Goal: Information Seeking & Learning: Check status

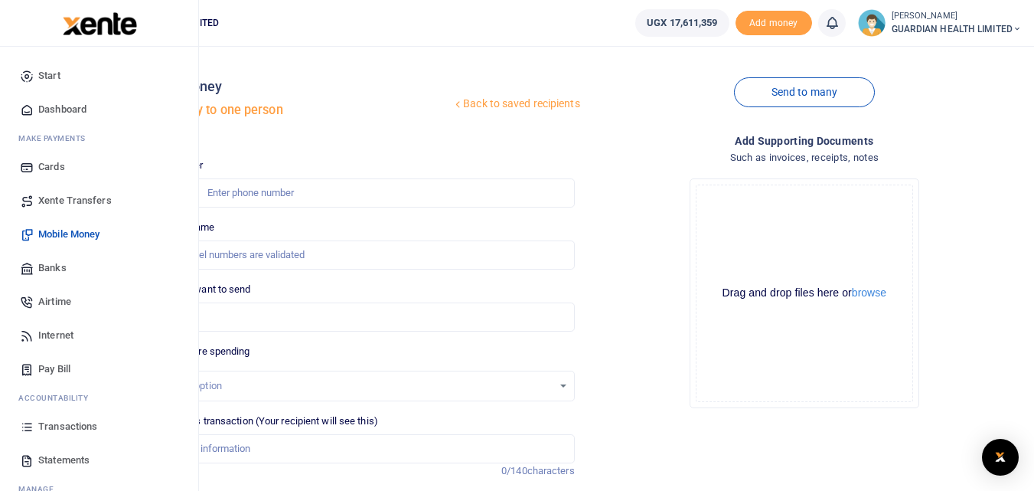
click at [68, 428] on span "Transactions" at bounding box center [67, 426] width 59 height 15
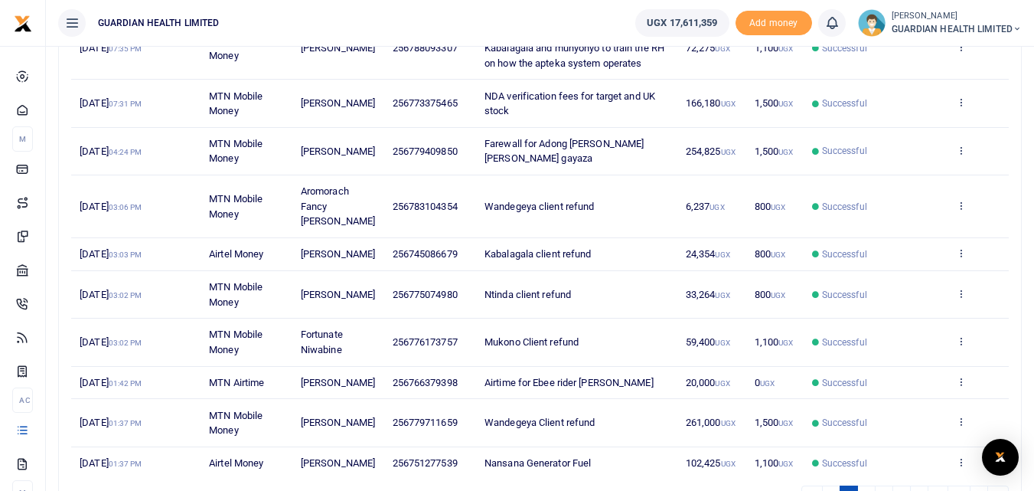
scroll to position [306, 0]
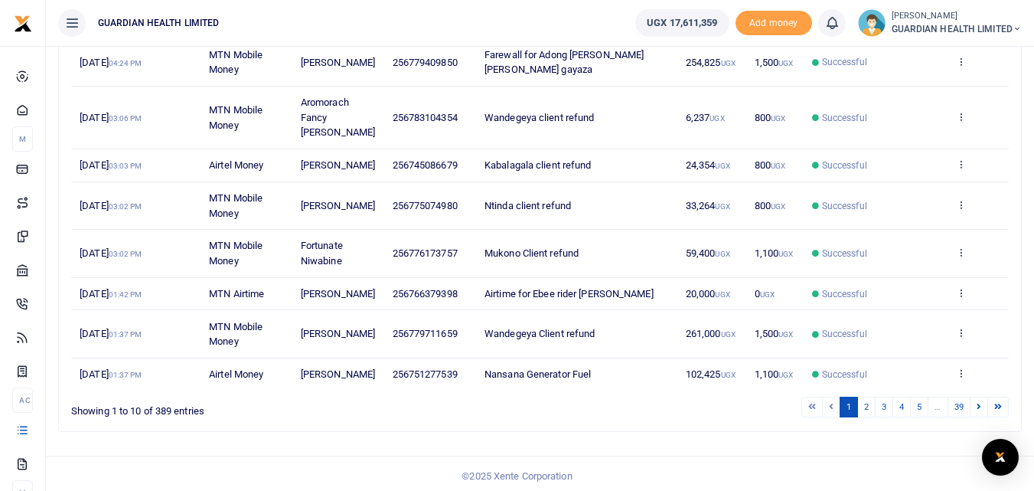
scroll to position [363, 0]
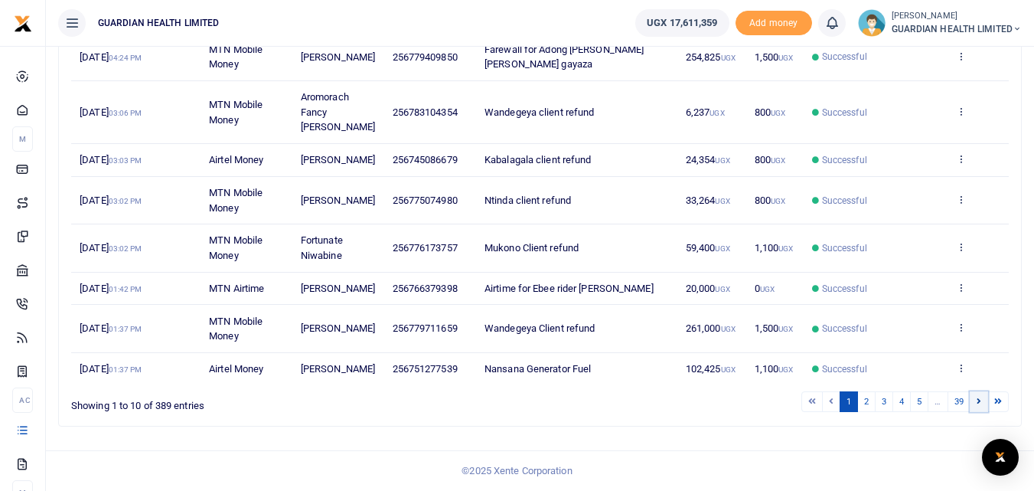
click at [978, 403] on icon at bounding box center [979, 400] width 5 height 8
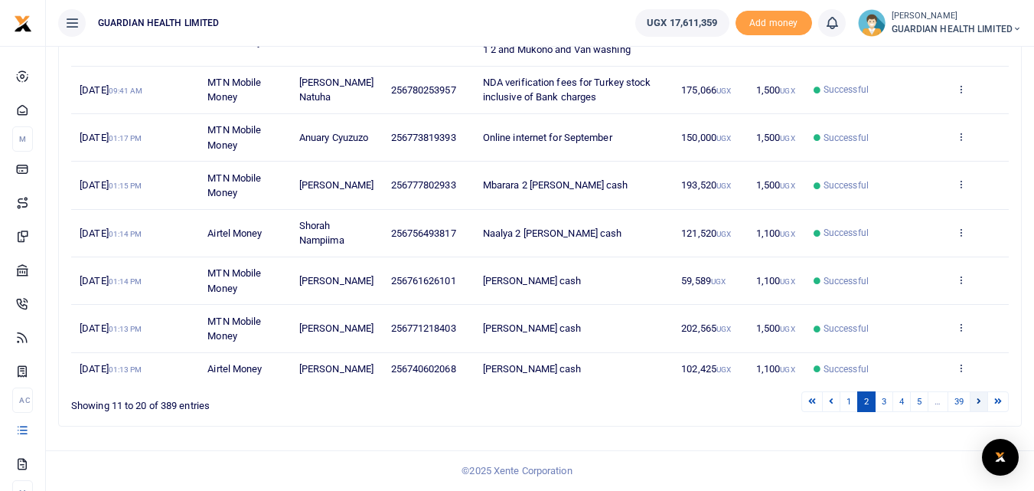
click at [975, 403] on link at bounding box center [979, 401] width 18 height 21
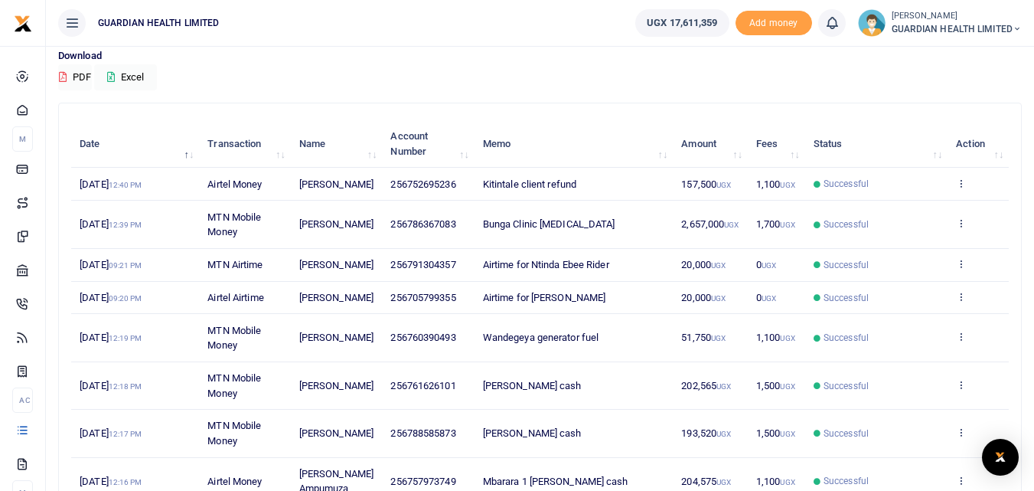
scroll to position [348, 0]
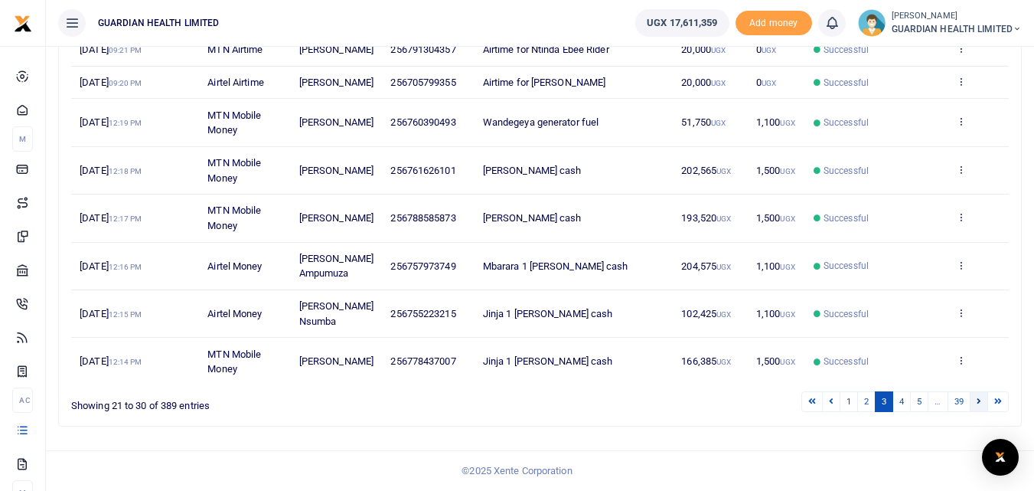
click at [980, 396] on icon at bounding box center [979, 400] width 5 height 8
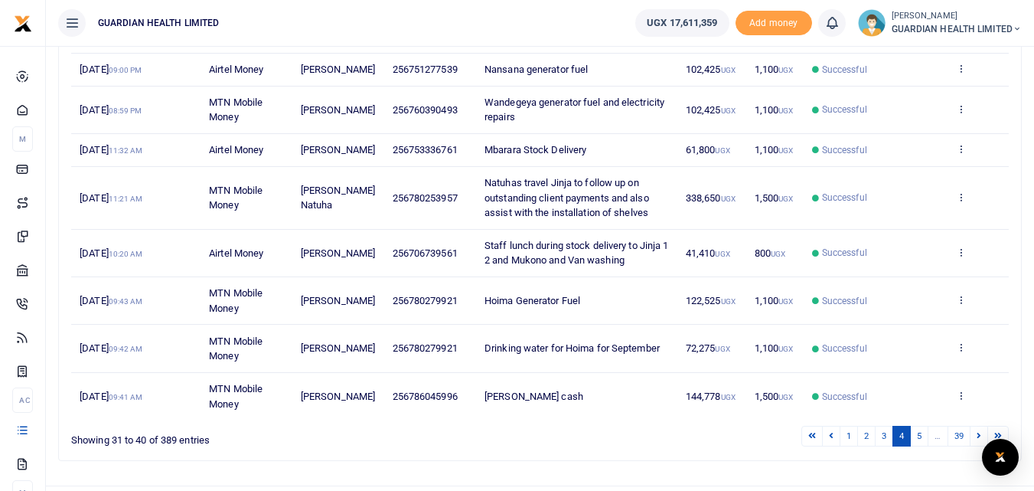
scroll to position [363, 0]
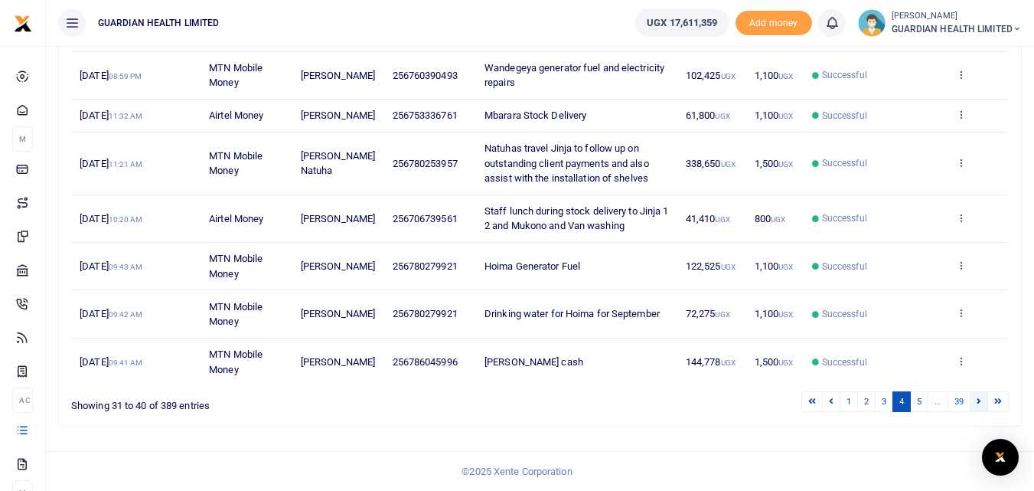
click at [980, 400] on icon at bounding box center [979, 400] width 5 height 8
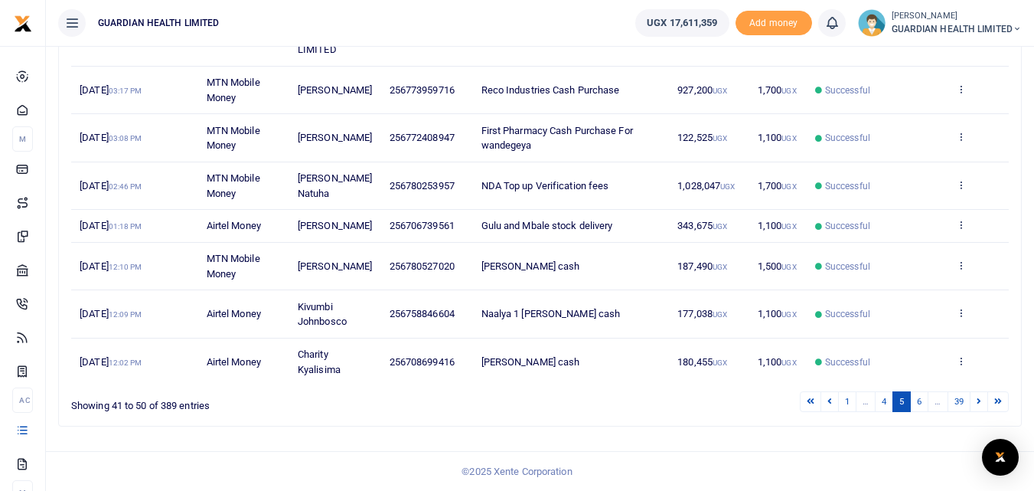
scroll to position [393, 0]
click at [977, 406] on link at bounding box center [979, 401] width 18 height 21
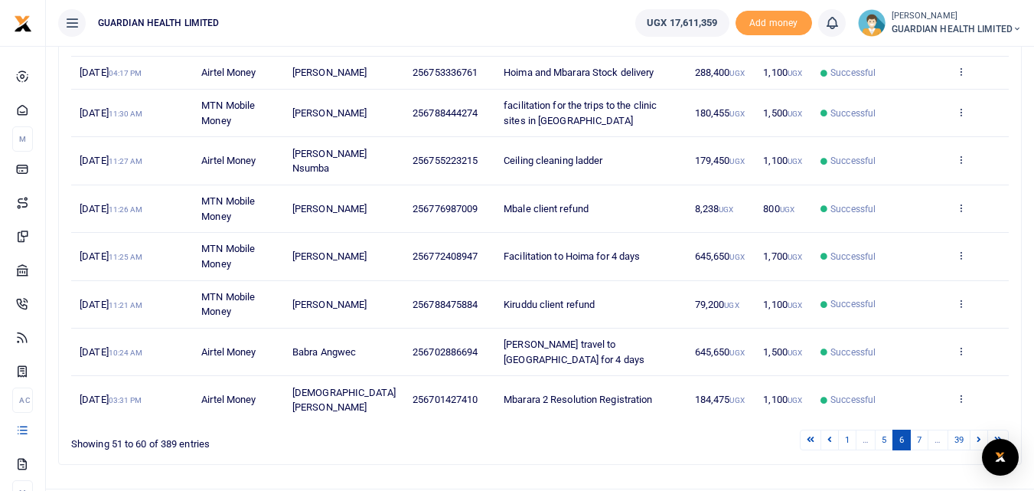
scroll to position [348, 0]
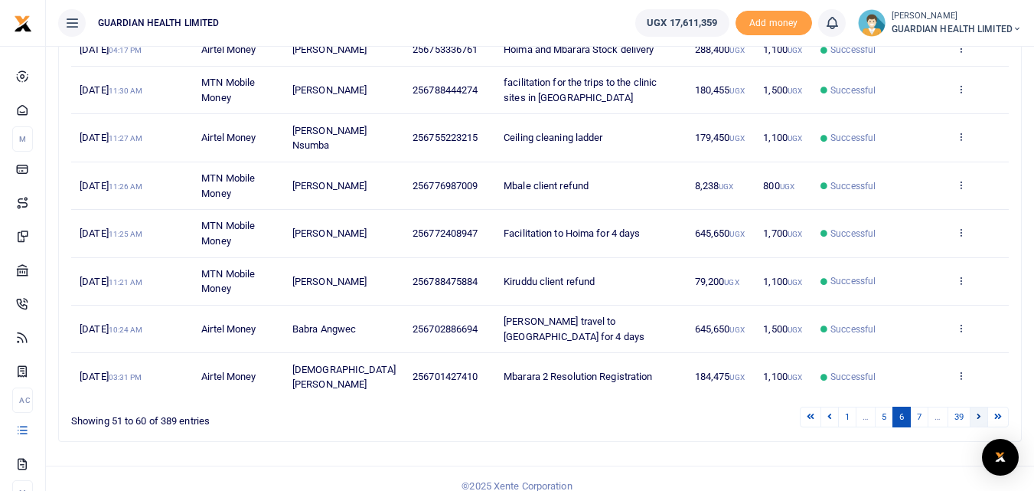
click at [977, 406] on link at bounding box center [979, 416] width 18 height 21
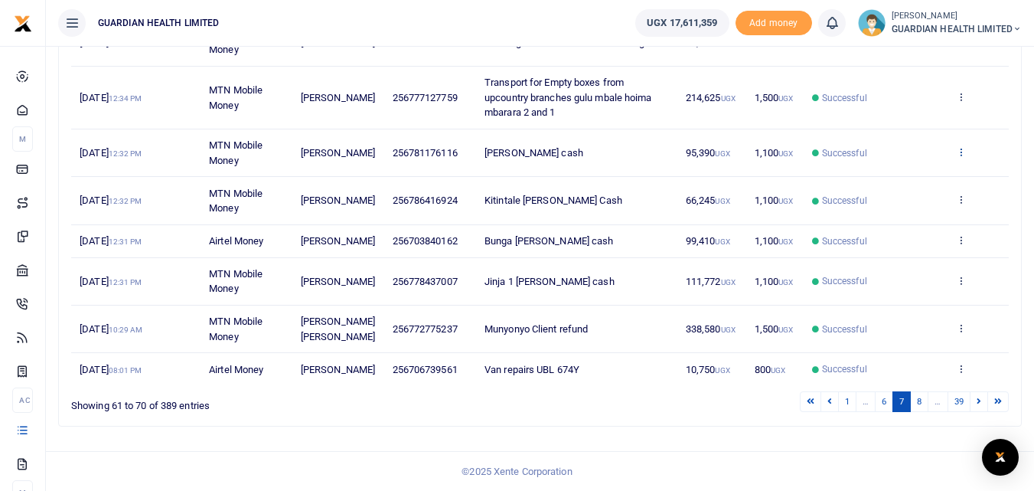
click at [964, 157] on icon at bounding box center [961, 151] width 10 height 11
click at [906, 197] on link "View details" at bounding box center [904, 191] width 121 height 21
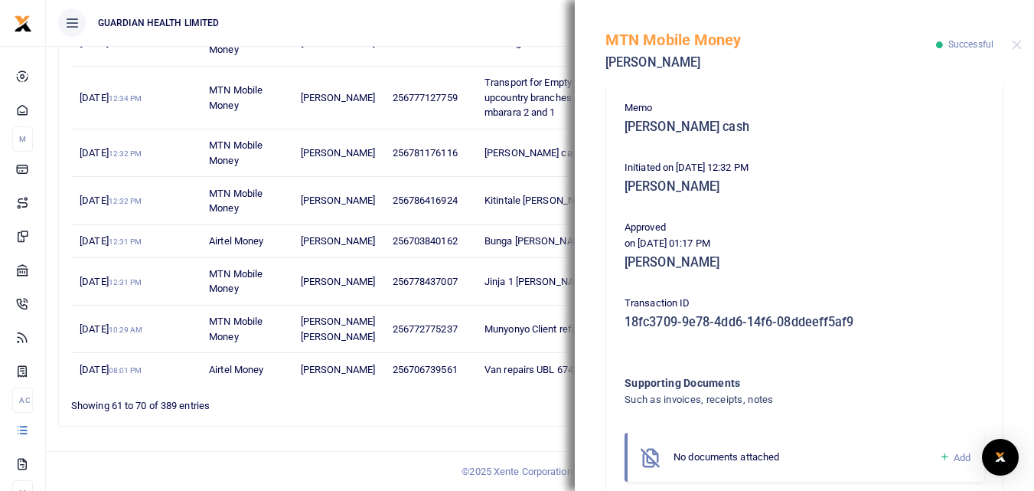
scroll to position [0, 0]
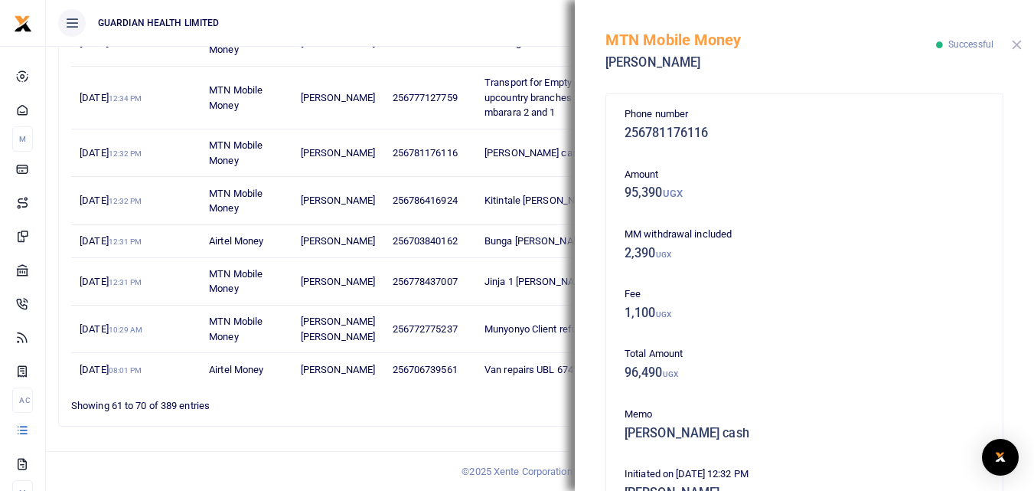
click at [1016, 48] on button "Close" at bounding box center [1017, 45] width 10 height 10
